Goal: Task Accomplishment & Management: Manage account settings

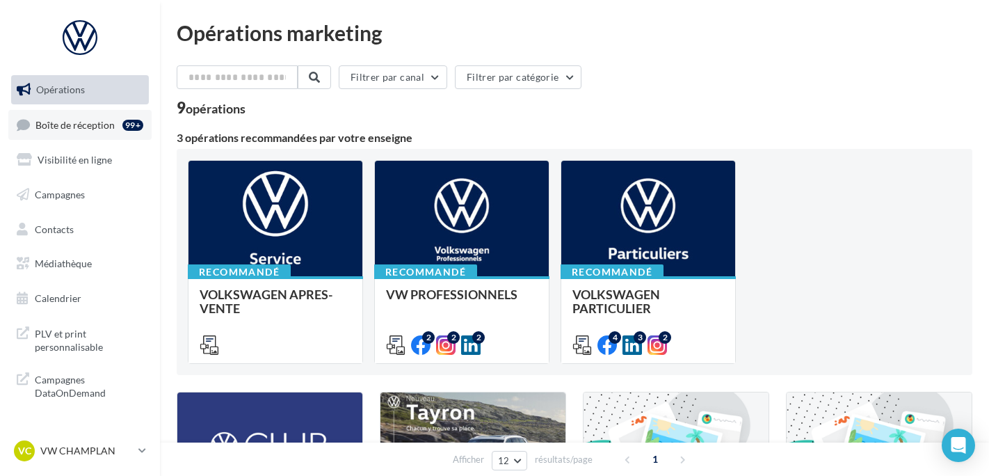
click at [64, 136] on link "Boîte de réception 99+" at bounding box center [79, 125] width 143 height 30
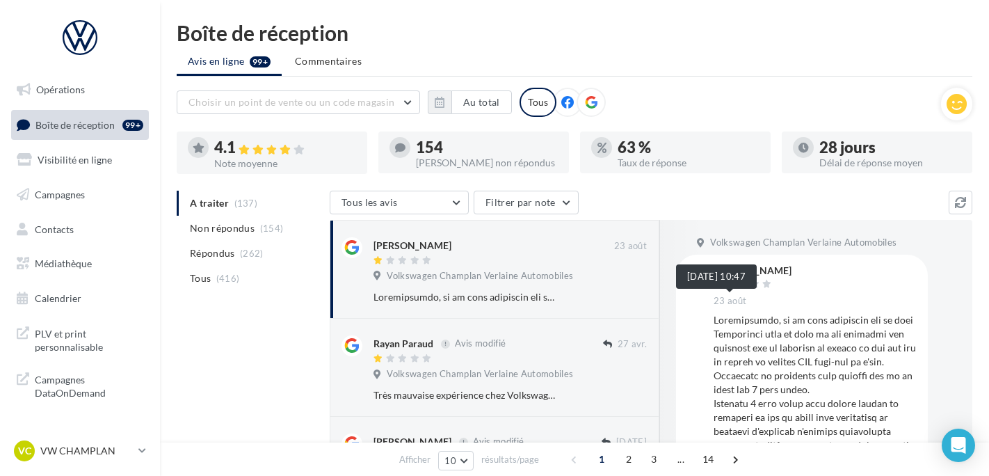
click at [723, 300] on span "23 août" at bounding box center [729, 301] width 33 height 13
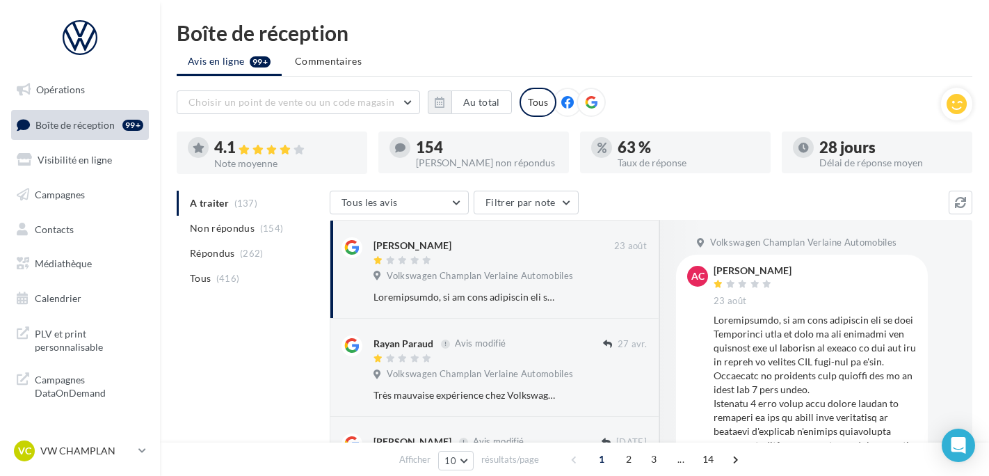
click at [74, 464] on div "VC VW CHAMPLAN vw-cha-ale" at bounding box center [80, 456] width 160 height 38
click at [78, 104] on ul "Opérations Boîte de réception 99+ Visibilité en ligne Campagnes Contacts Médiat…" at bounding box center [80, 194] width 149 height 249
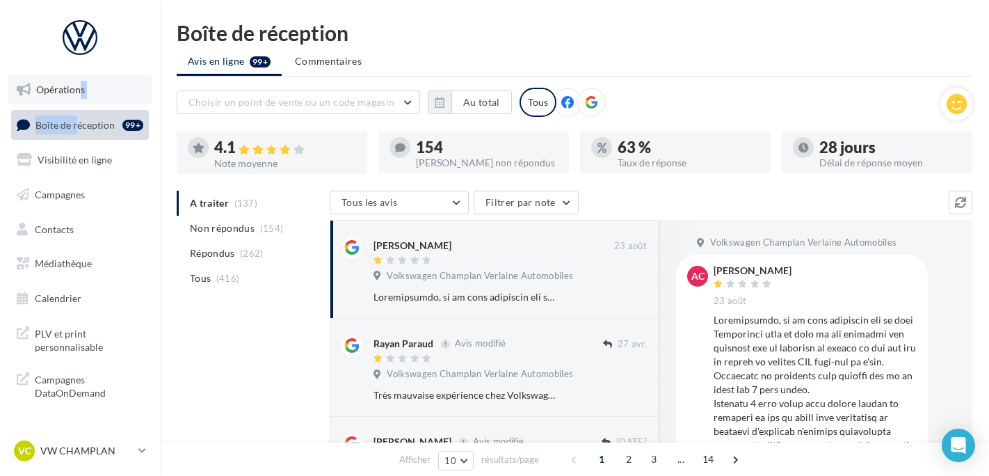
drag, startPoint x: 78, startPoint y: 104, endPoint x: 64, endPoint y: 84, distance: 23.9
click at [63, 86] on span "Opérations" at bounding box center [60, 89] width 49 height 12
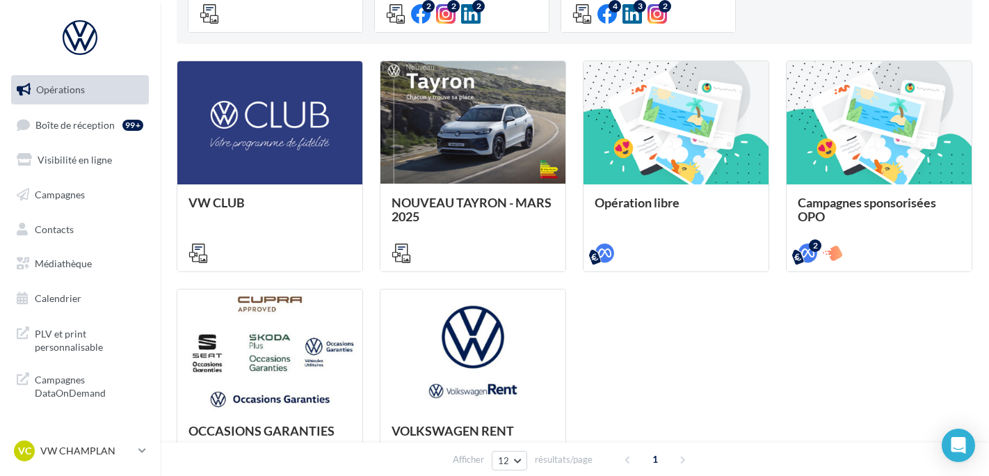
scroll to position [348, 0]
